Goal: Information Seeking & Learning: Learn about a topic

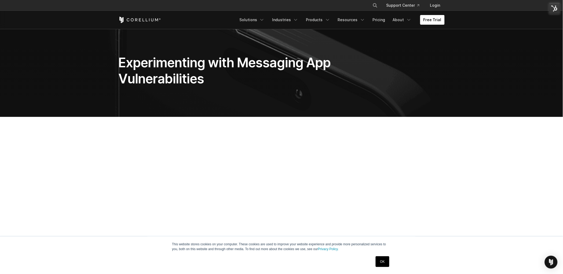
click at [140, 23] on div "Free Trial Solutions IoT" at bounding box center [281, 20] width 326 height 18
click at [141, 19] on icon "Corellium Home" at bounding box center [139, 20] width 43 height 6
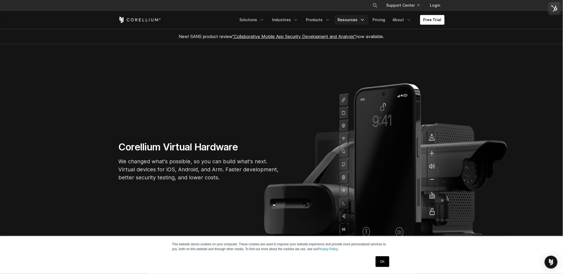
click at [357, 19] on link "Resources" at bounding box center [351, 20] width 34 height 10
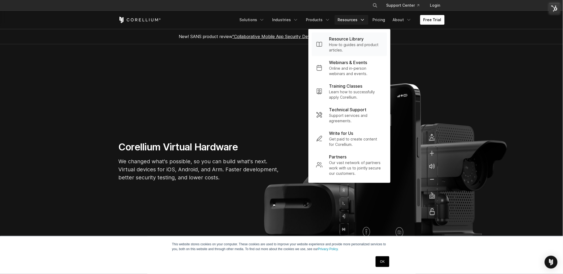
click at [345, 43] on p "How-to guides and product articles." at bounding box center [356, 47] width 54 height 11
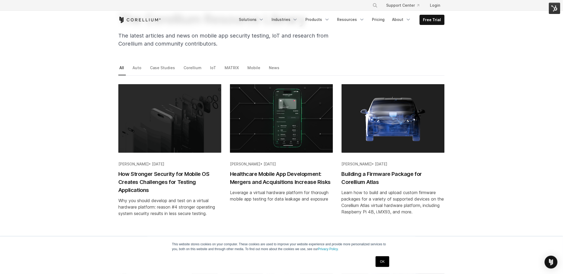
scroll to position [58, 0]
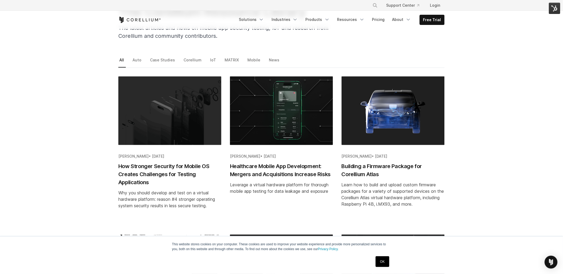
click at [386, 263] on link "OK" at bounding box center [382, 261] width 14 height 11
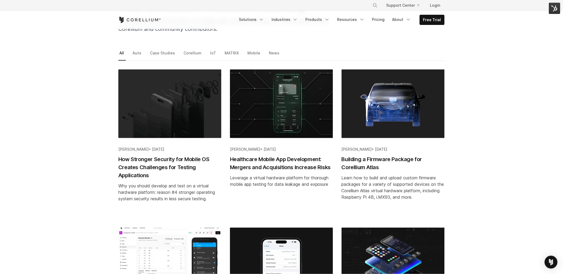
scroll to position [0, 0]
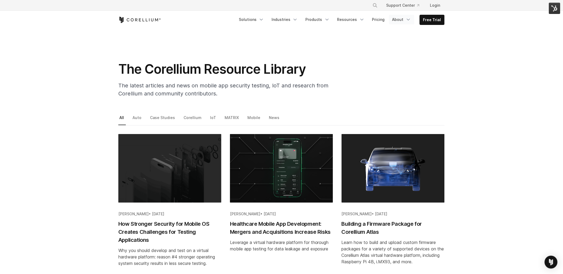
click at [401, 21] on link "About" at bounding box center [401, 20] width 25 height 10
click at [327, 64] on h1 "The Corellium Resource Library" at bounding box center [225, 69] width 215 height 16
